Goal: Task Accomplishment & Management: Use online tool/utility

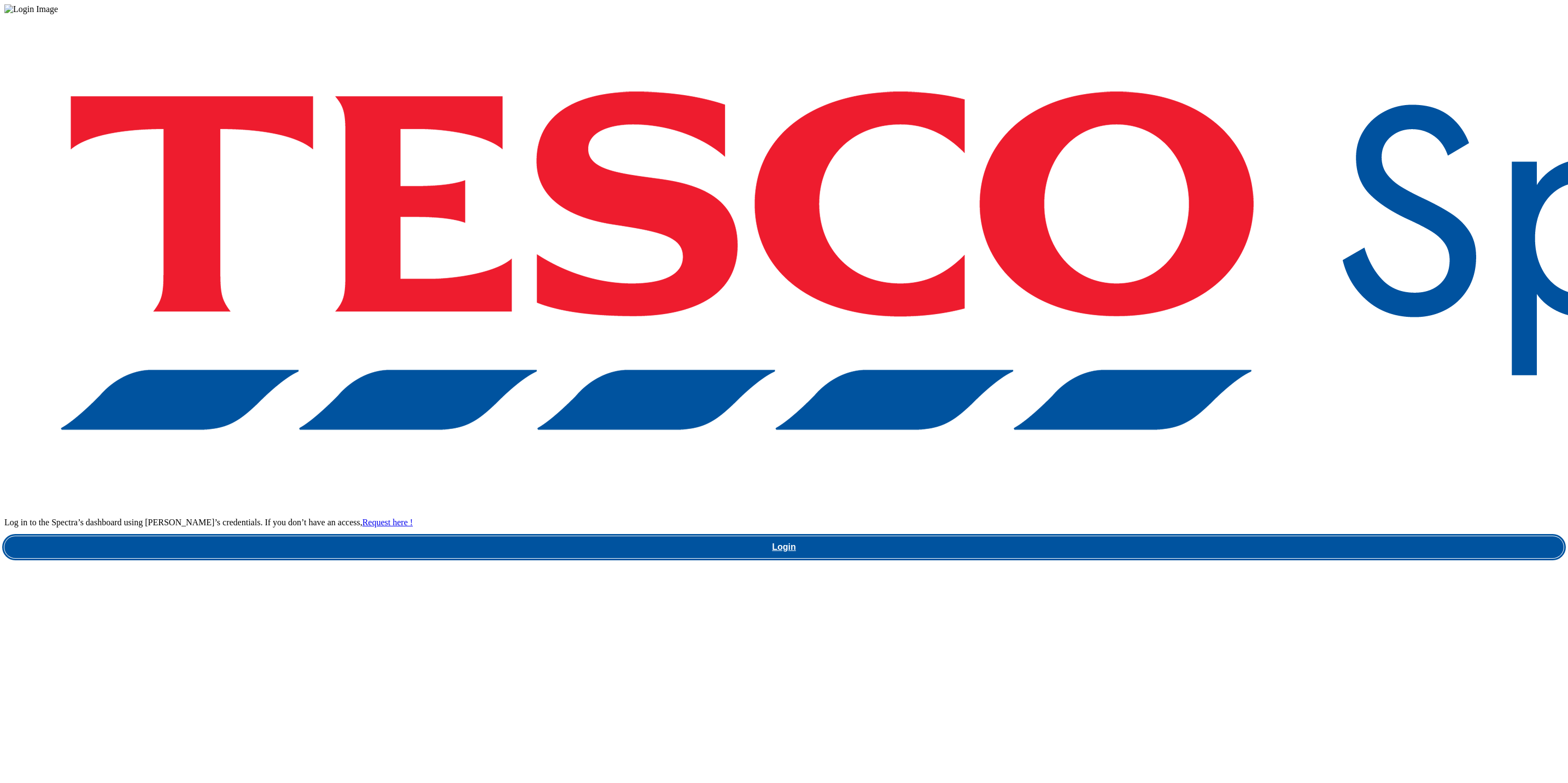
click at [1167, 536] on link "Login" at bounding box center [784, 547] width 1559 height 22
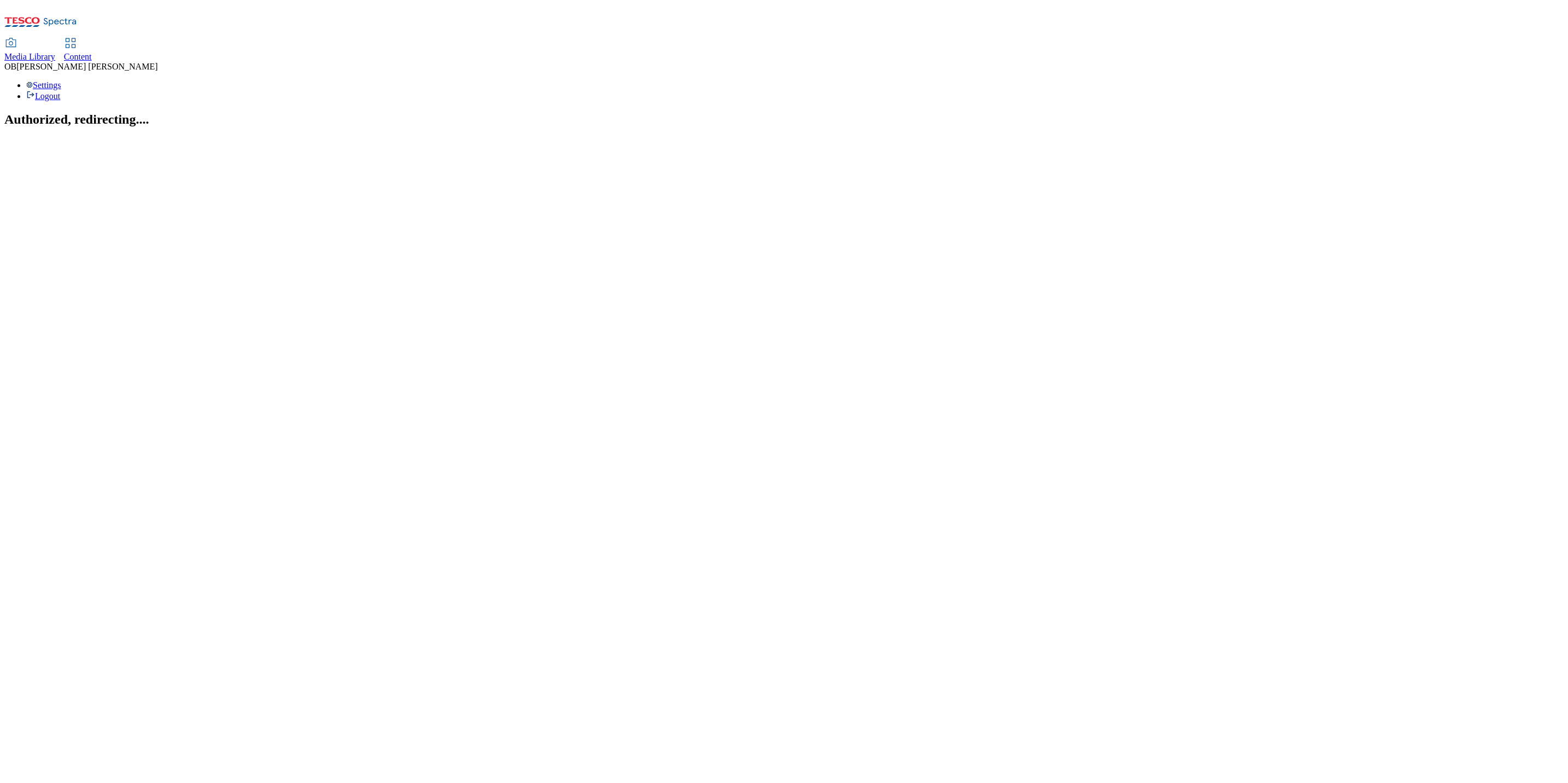
click at [92, 52] on span "Content" at bounding box center [77, 57] width 28 height 9
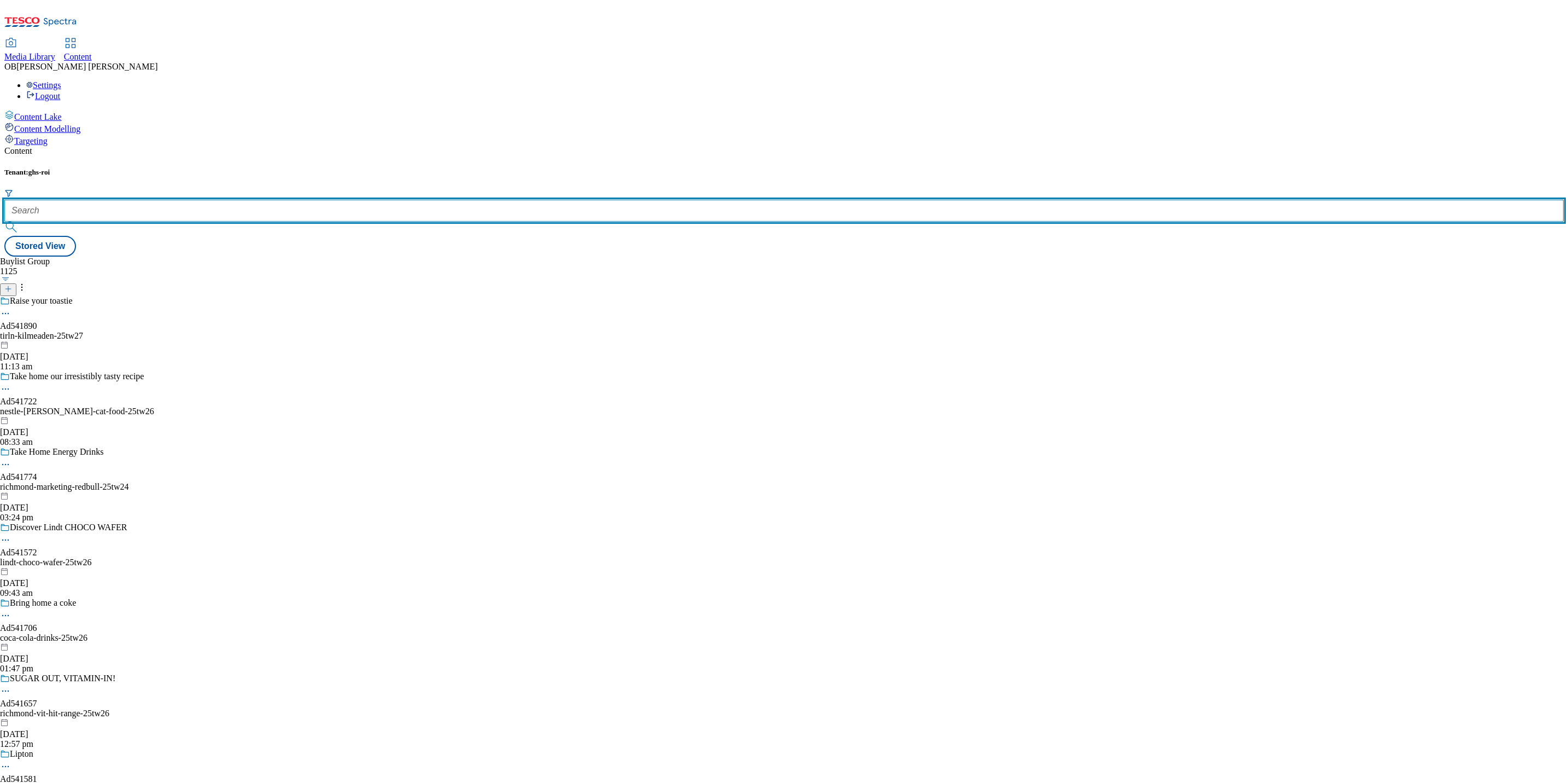
click at [251, 200] on input "text" at bounding box center [784, 210] width 1559 height 22
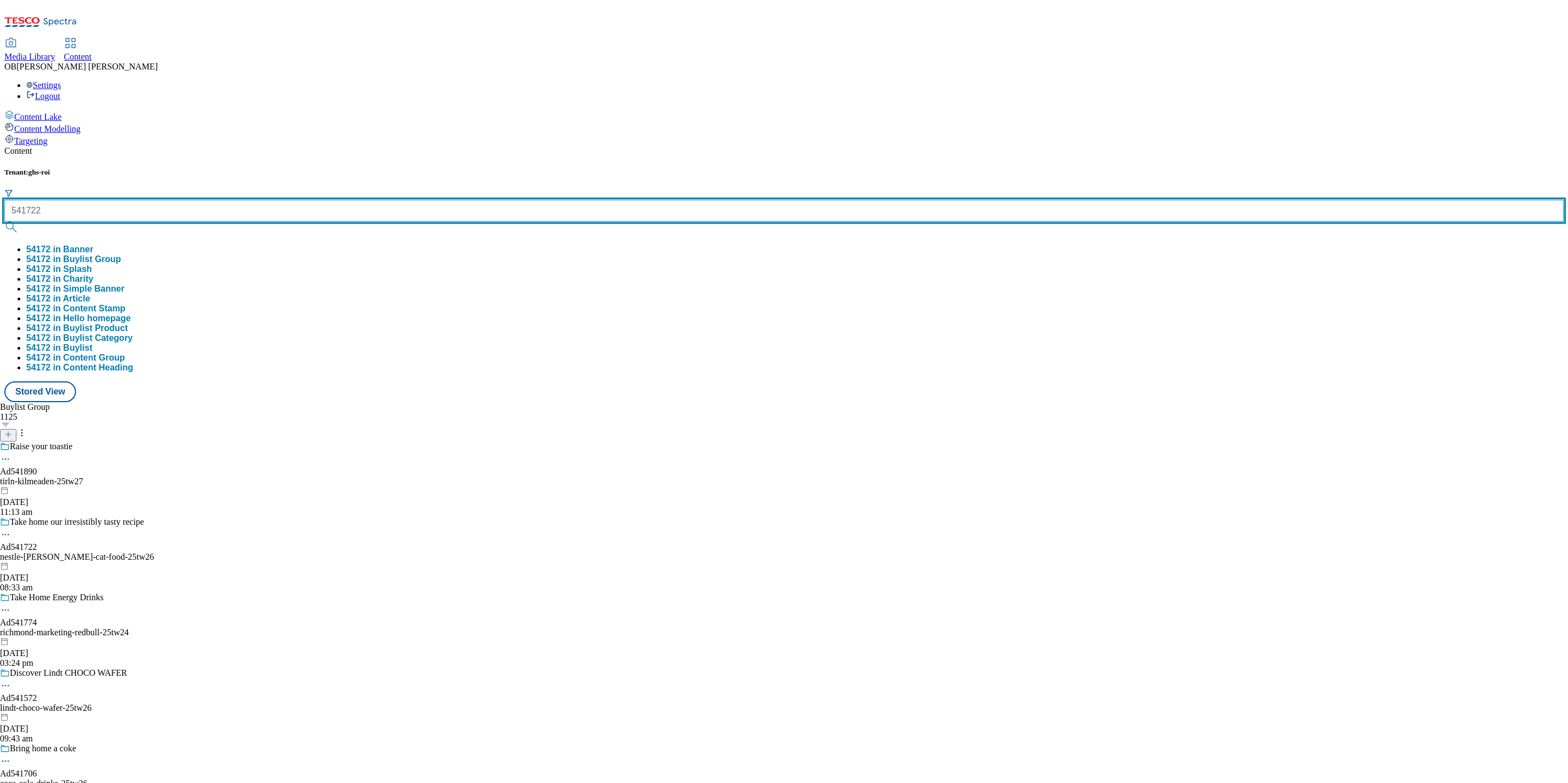
type input "541722"
click at [4, 222] on button "submit" at bounding box center [12, 227] width 15 height 11
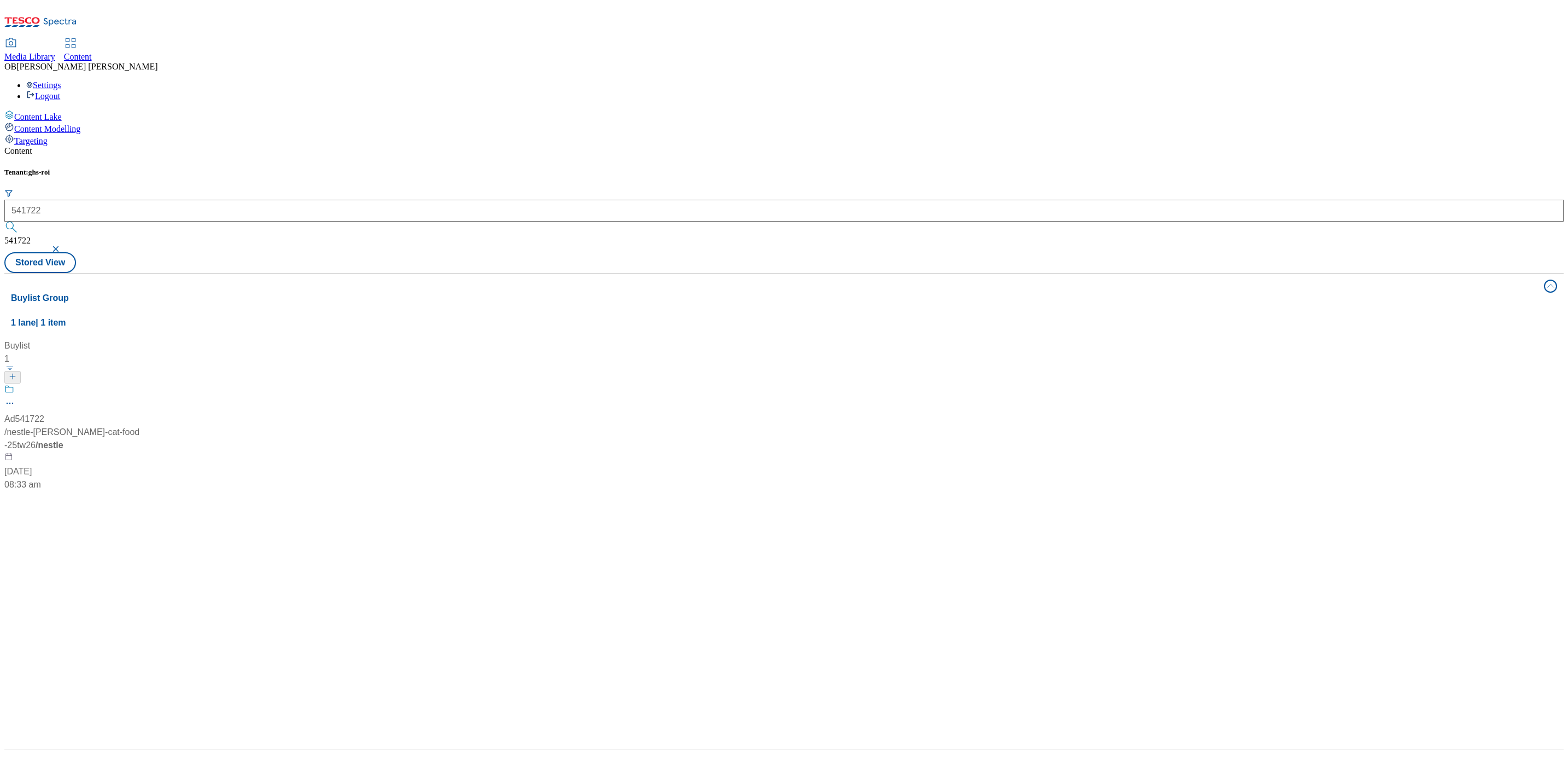
click at [139, 427] on span "/ nestle-[PERSON_NAME]-cat-food-25tw26" at bounding box center [72, 438] width 135 height 22
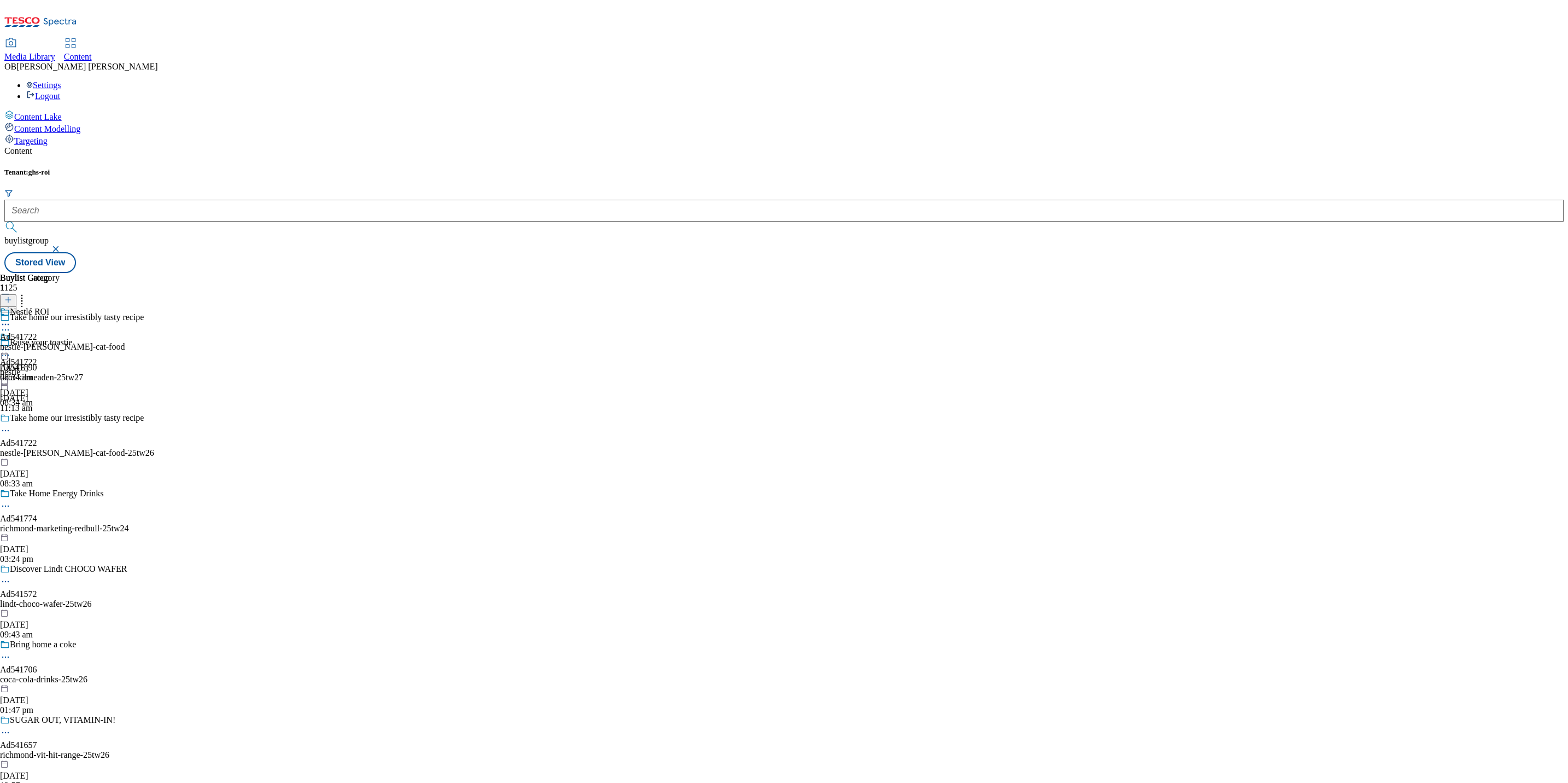
click at [124, 307] on div "Nestlé ROI Ad541722 nestle-[PERSON_NAME]-cat-food [DATE] 08:34 am" at bounding box center [62, 344] width 124 height 75
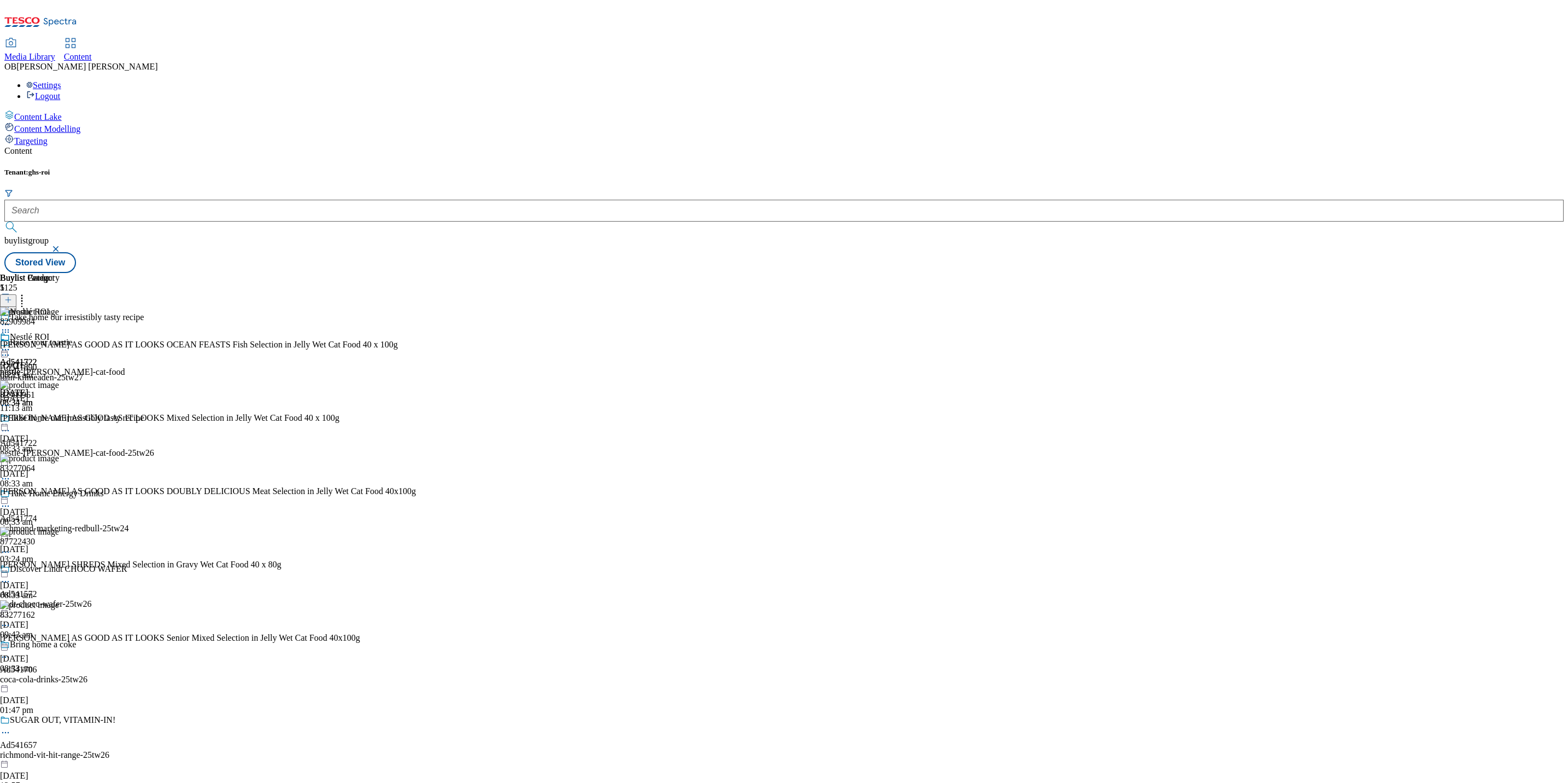
click at [8, 297] on line at bounding box center [8, 300] width 0 height 5
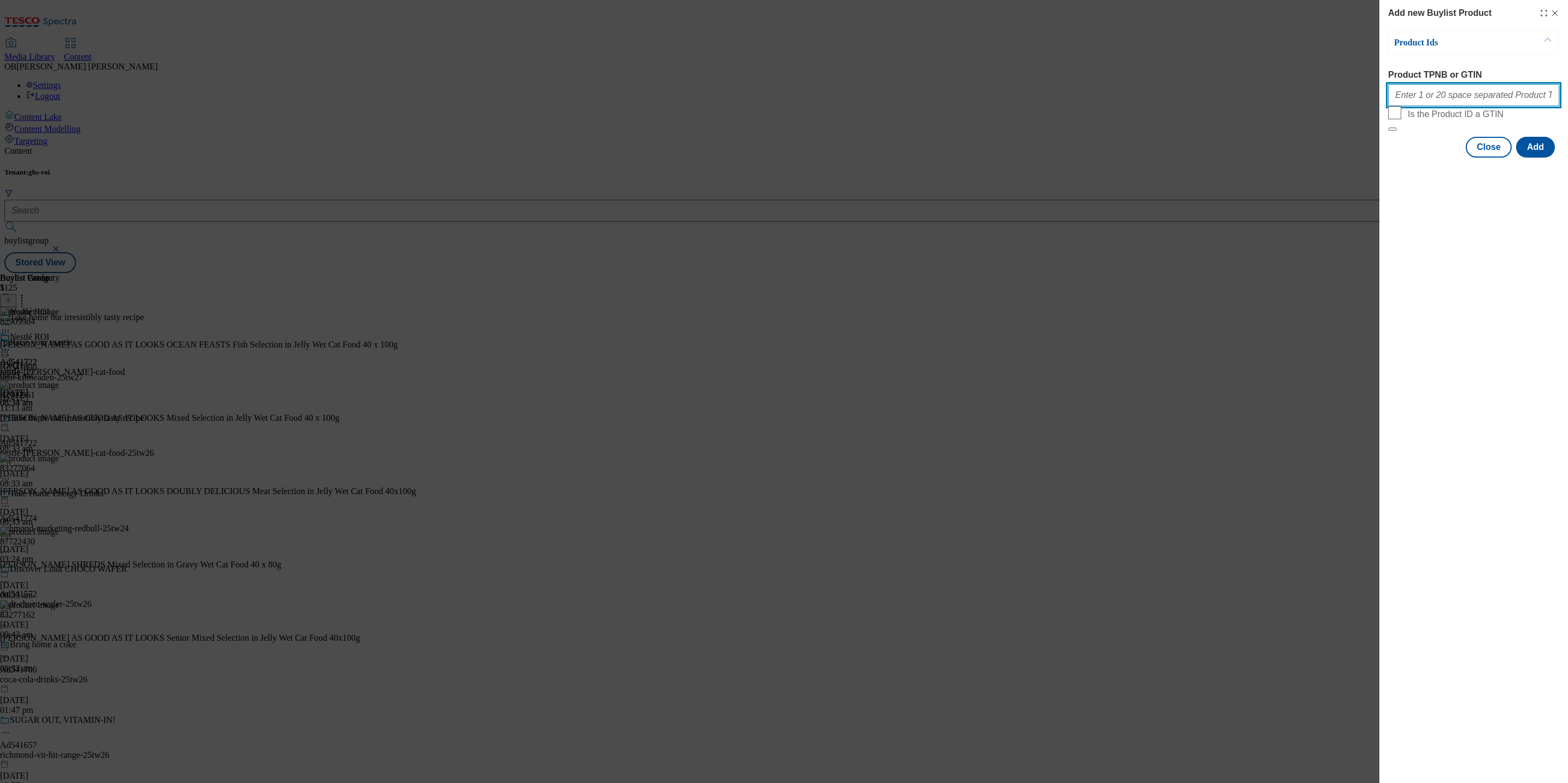
click at [1419, 95] on input "Product TPNB or GTIN" at bounding box center [1473, 95] width 171 height 22
paste input "82909984 82909961 83277064 87722430 83277162"
type input "82909984 82909961 83277064 87722430 83277162"
click at [1541, 157] on button "Add" at bounding box center [1536, 146] width 39 height 20
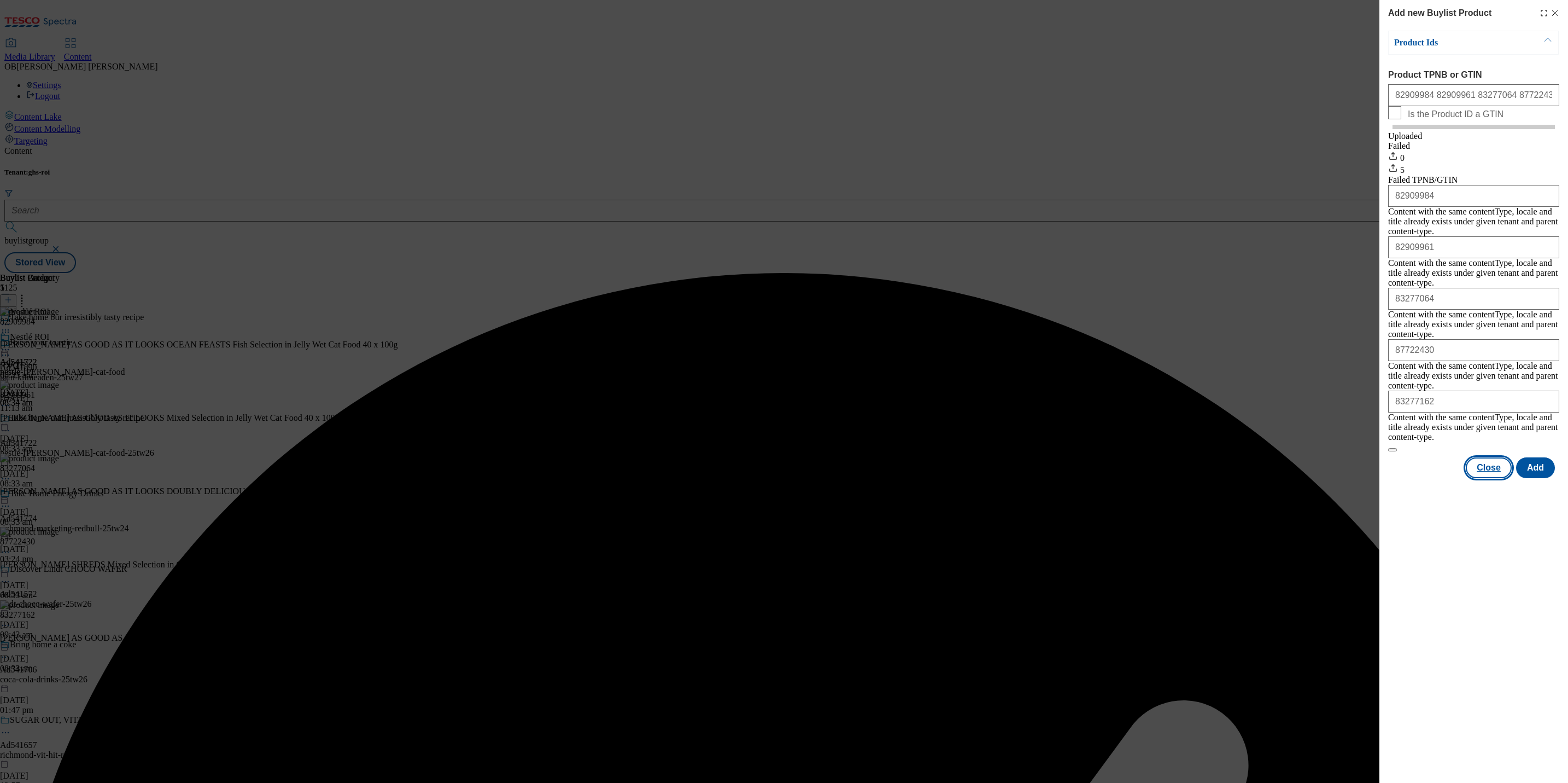
click at [1501, 457] on button "Close" at bounding box center [1489, 467] width 46 height 20
